Goal: Book appointment/travel/reservation

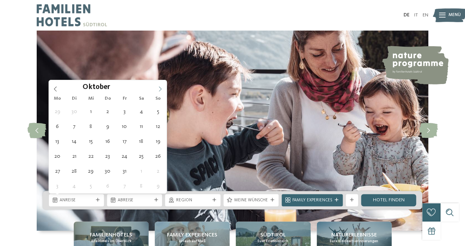
click at [161, 87] on icon at bounding box center [160, 88] width 5 height 5
type input "****"
click at [161, 87] on icon at bounding box center [160, 88] width 5 height 5
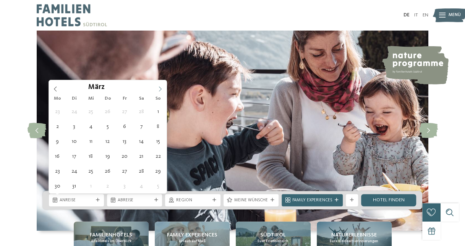
click at [161, 87] on icon at bounding box center [160, 88] width 5 height 5
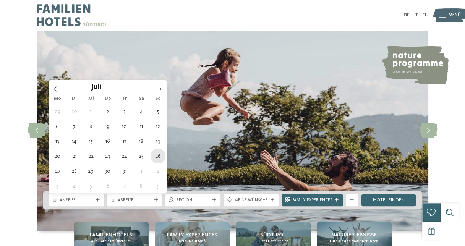
type div "[DATE]"
type input "****"
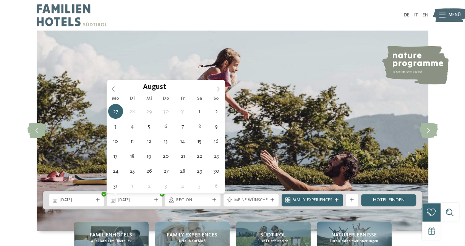
click at [220, 87] on icon at bounding box center [218, 88] width 5 height 5
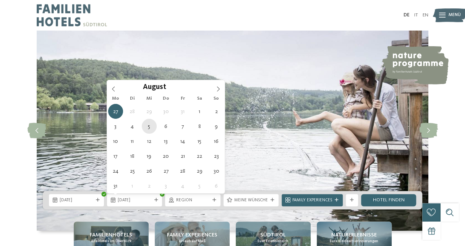
type div "[DATE]"
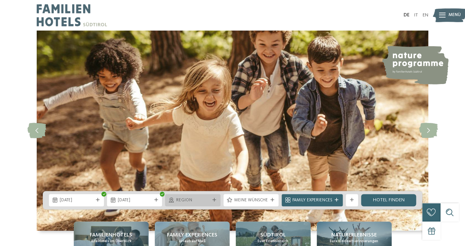
click at [213, 198] on icon at bounding box center [215, 200] width 4 height 4
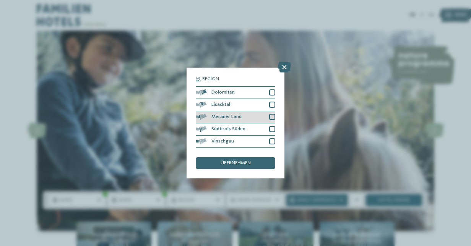
click at [271, 118] on div at bounding box center [272, 117] width 6 height 6
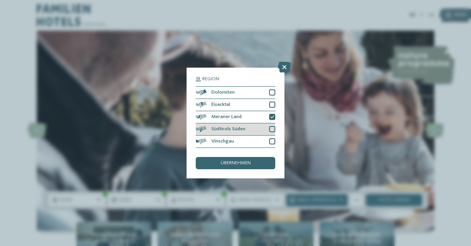
click at [271, 129] on div at bounding box center [272, 129] width 6 height 6
click at [247, 160] on div "übernehmen" at bounding box center [236, 163] width 80 height 12
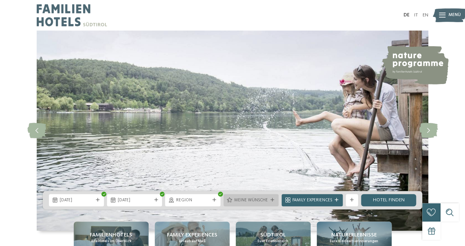
click at [257, 200] on span "Meine Wünsche" at bounding box center [251, 201] width 34 height 6
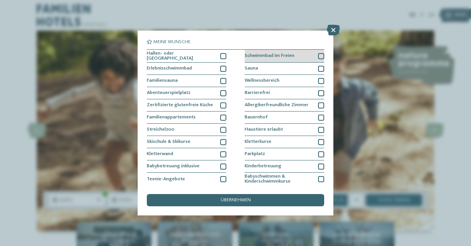
click at [318, 54] on div at bounding box center [321, 56] width 6 height 6
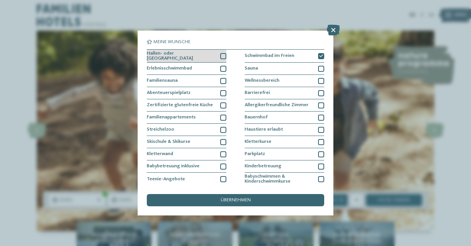
click at [222, 55] on div at bounding box center [223, 56] width 6 height 6
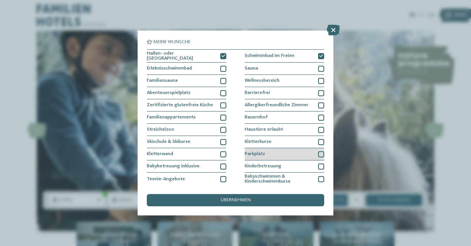
click at [318, 153] on div at bounding box center [321, 154] width 6 height 6
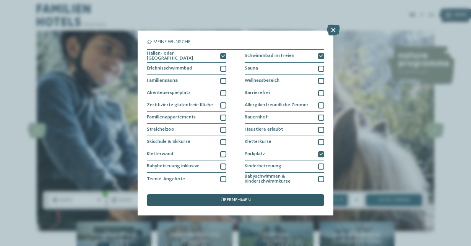
click at [265, 200] on div "übernehmen" at bounding box center [235, 200] width 177 height 12
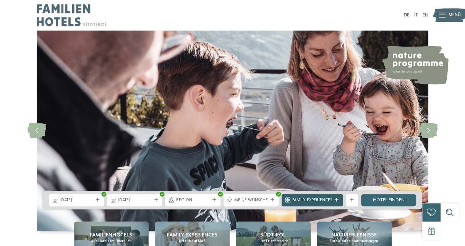
click at [337, 200] on icon at bounding box center [337, 200] width 4 height 4
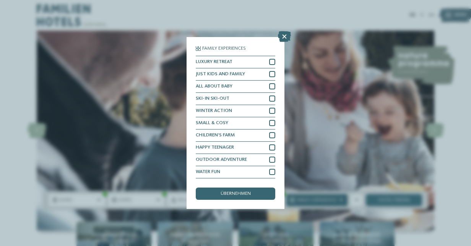
click at [337, 200] on div "Family Experiences LUXURY RETREAT JUST KIDS AND FAMILY" at bounding box center [235, 123] width 471 height 246
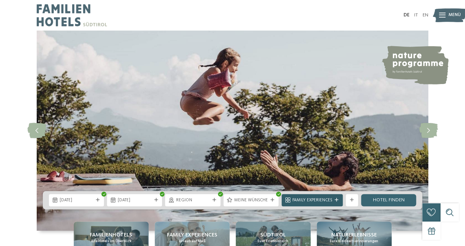
click at [337, 200] on icon at bounding box center [337, 200] width 4 height 4
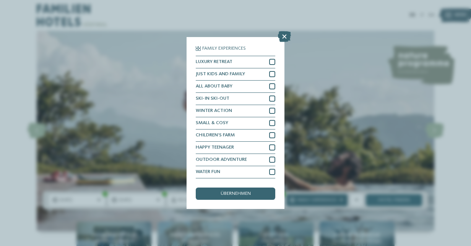
click at [337, 200] on div "Family Experiences LUXURY RETREAT JUST KIDS AND FAMILY" at bounding box center [235, 123] width 471 height 246
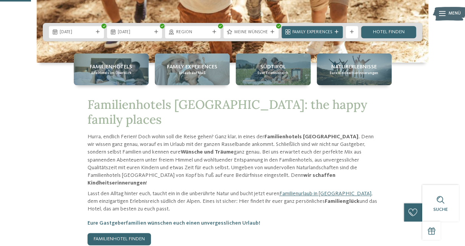
scroll to position [184, 0]
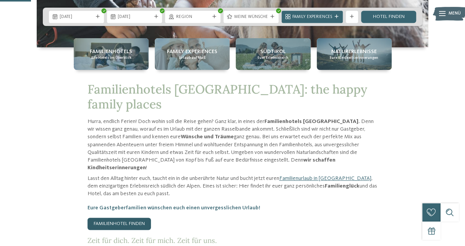
click at [142, 218] on link "Familienhotel finden" at bounding box center [119, 224] width 63 height 12
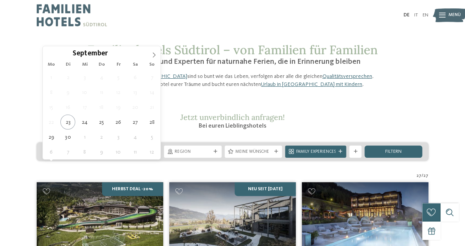
click at [91, 154] on div at bounding box center [94, 152] width 6 height 4
click at [152, 53] on icon at bounding box center [153, 54] width 5 height 5
type input "****"
click at [152, 53] on icon at bounding box center [153, 54] width 5 height 5
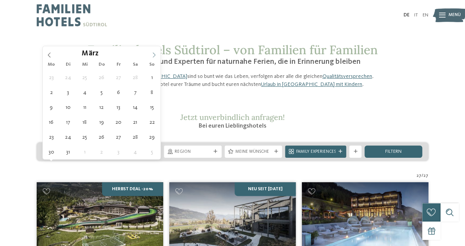
click at [152, 53] on icon at bounding box center [153, 54] width 5 height 5
type div "[DATE]"
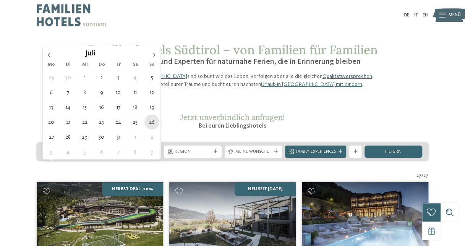
type input "****"
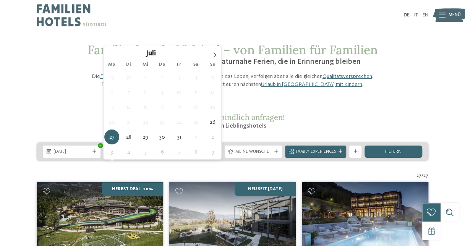
click at [145, 155] on span "[DATE]" at bounding box center [132, 152] width 36 height 6
click at [216, 55] on icon at bounding box center [214, 55] width 3 height 5
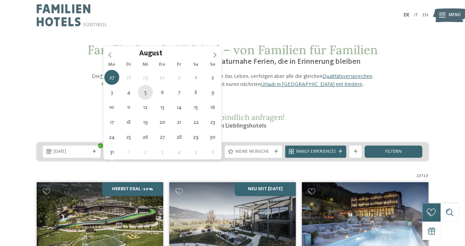
type div "[DATE]"
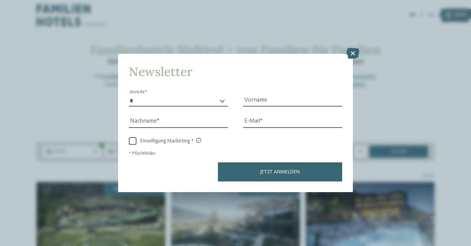
click at [213, 164] on div "Jetzt anmelden" at bounding box center [235, 171] width 213 height 19
click at [354, 55] on icon at bounding box center [352, 53] width 13 height 11
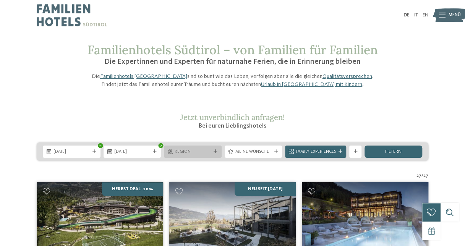
click at [216, 154] on icon at bounding box center [216, 152] width 4 height 4
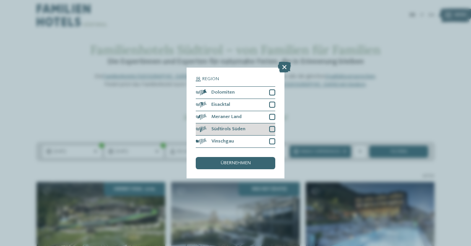
click at [269, 128] on div at bounding box center [272, 129] width 6 height 6
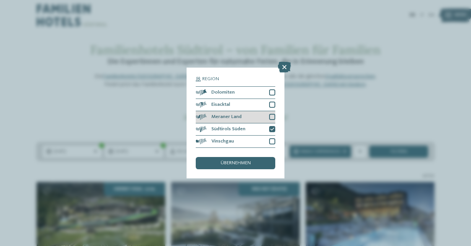
click at [273, 117] on div at bounding box center [272, 117] width 6 height 6
click at [246, 164] on span "übernehmen" at bounding box center [236, 163] width 30 height 5
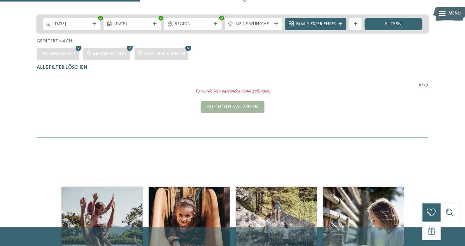
scroll to position [112, 0]
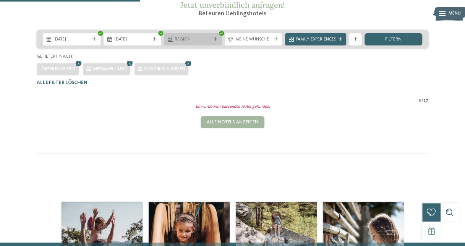
click at [216, 45] on div "Region" at bounding box center [193, 39] width 58 height 12
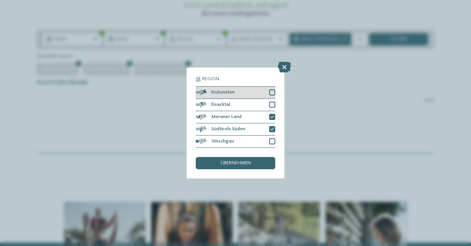
click at [273, 93] on div at bounding box center [272, 92] width 6 height 6
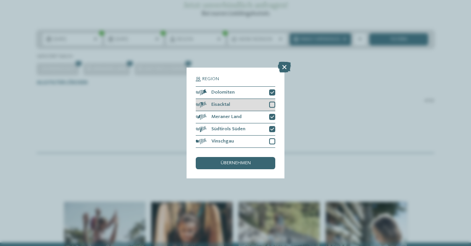
click at [270, 107] on div at bounding box center [272, 105] width 6 height 6
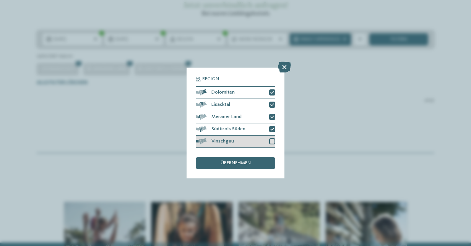
click at [273, 139] on div at bounding box center [272, 141] width 6 height 6
click at [256, 165] on div "übernehmen" at bounding box center [236, 163] width 80 height 12
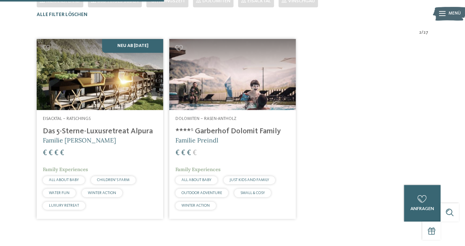
scroll to position [189, 0]
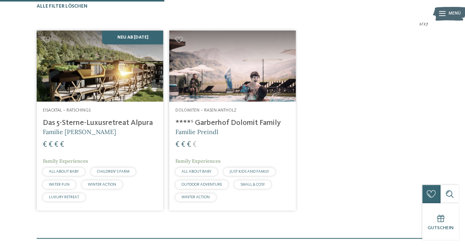
click at [255, 128] on h4 "****ˢ Garberhof Dolomit Family" at bounding box center [232, 123] width 114 height 9
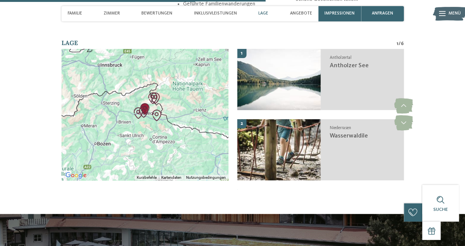
scroll to position [1499, 0]
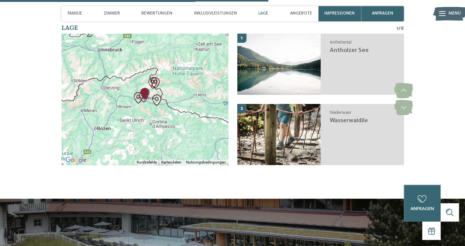
drag, startPoint x: 208, startPoint y: 176, endPoint x: 225, endPoint y: 215, distance: 42.6
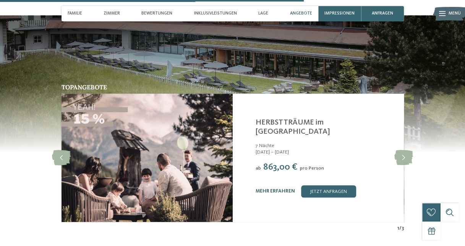
scroll to position [1697, 0]
